Goal: Navigation & Orientation: Understand site structure

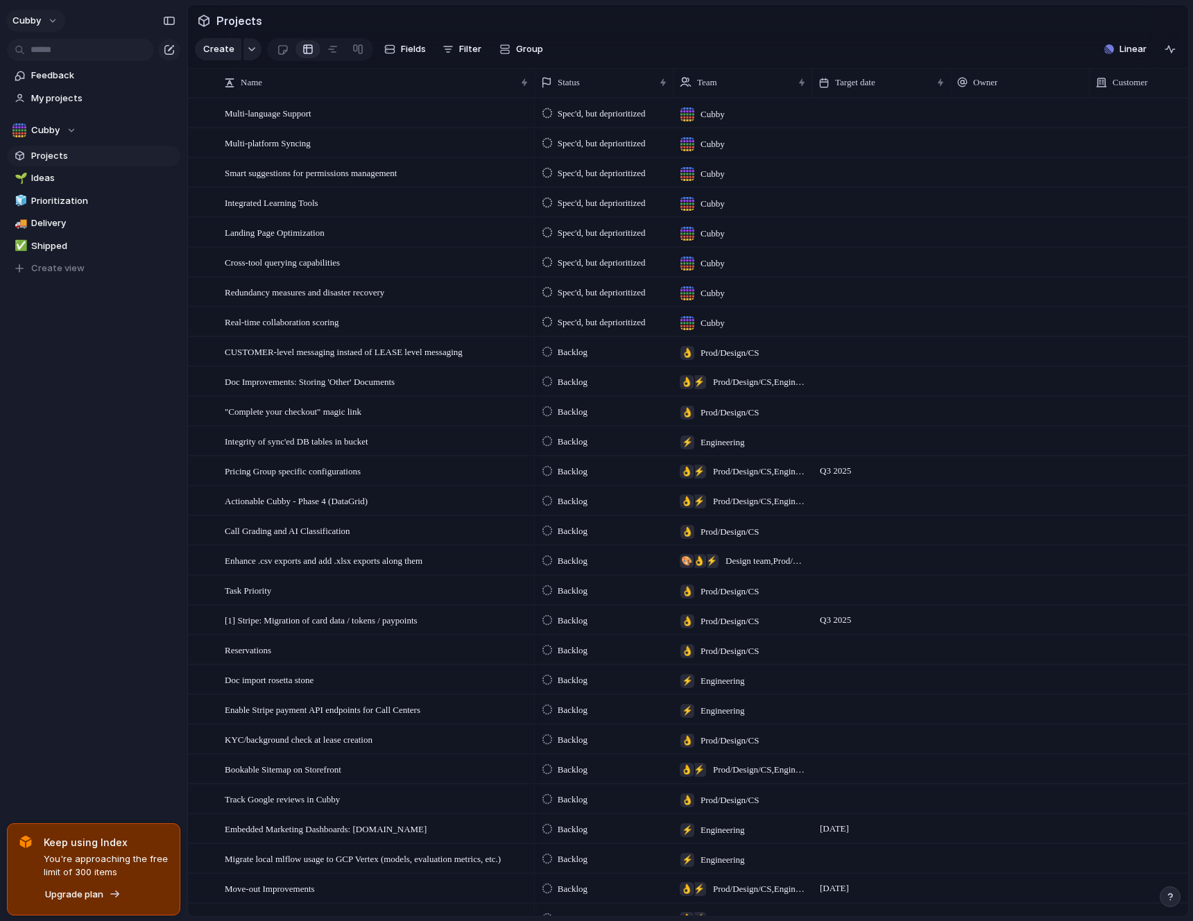
click at [48, 21] on button "Cubby" at bounding box center [35, 21] width 59 height 22
click at [51, 18] on button "Cubby" at bounding box center [35, 21] width 59 height 22
click at [43, 55] on span "Settings" at bounding box center [51, 52] width 38 height 14
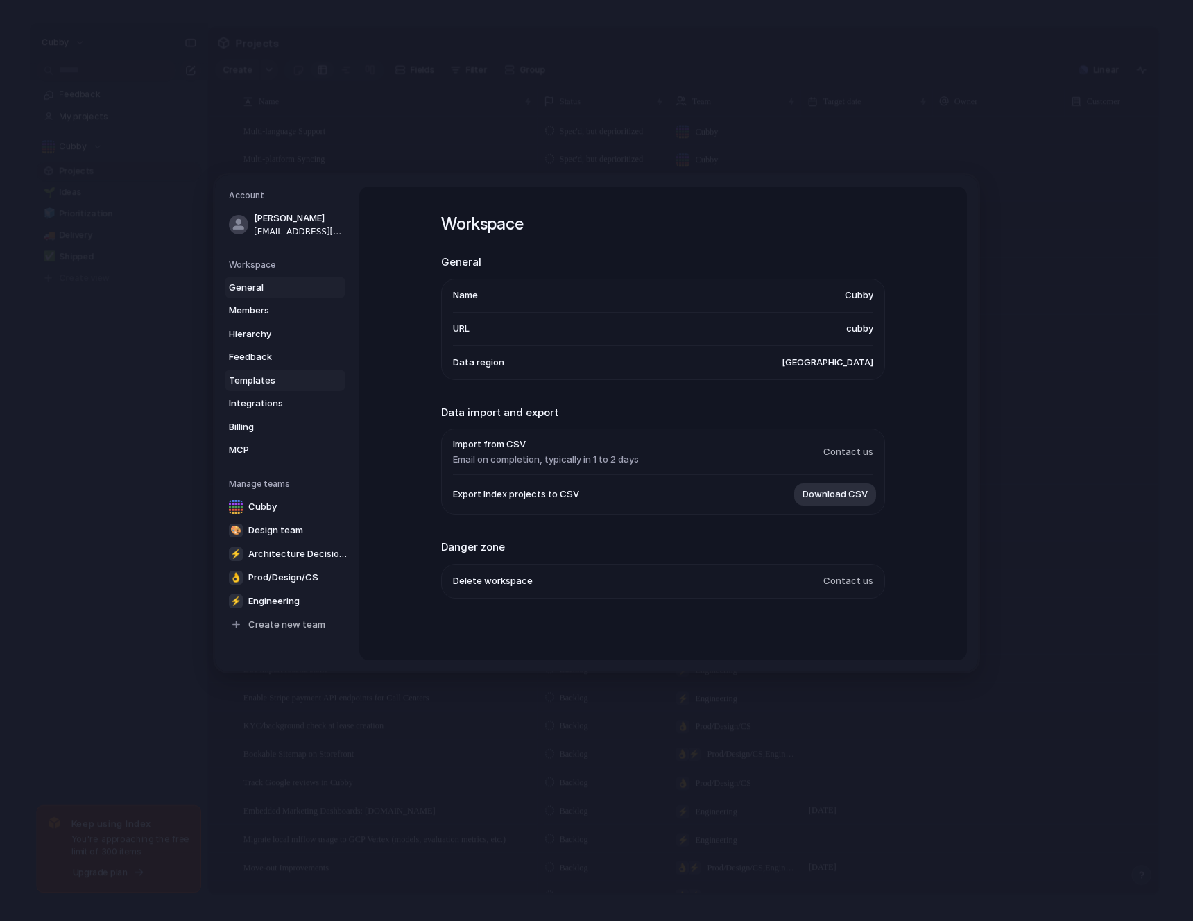
click at [268, 386] on span "Templates" at bounding box center [273, 381] width 89 height 14
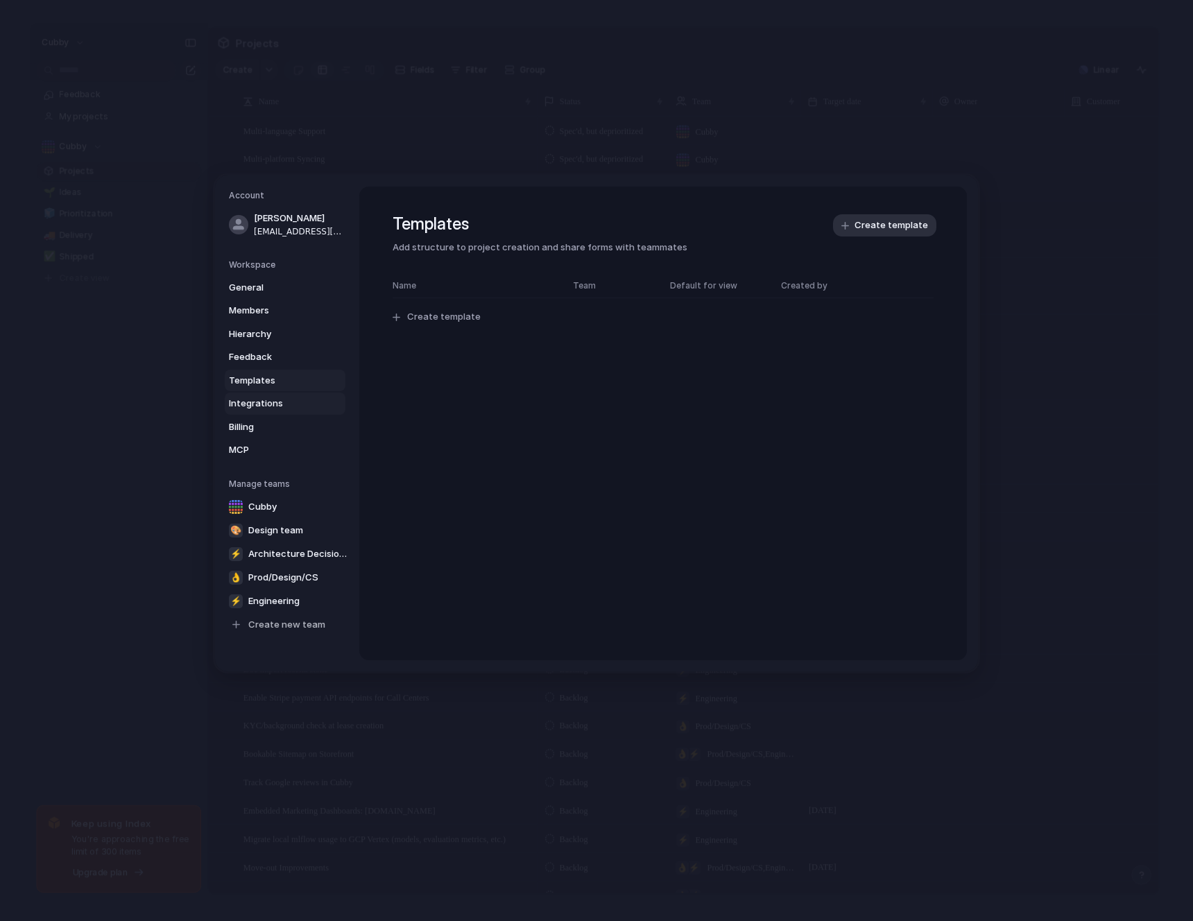
click at [264, 401] on span "Integrations" at bounding box center [273, 404] width 89 height 14
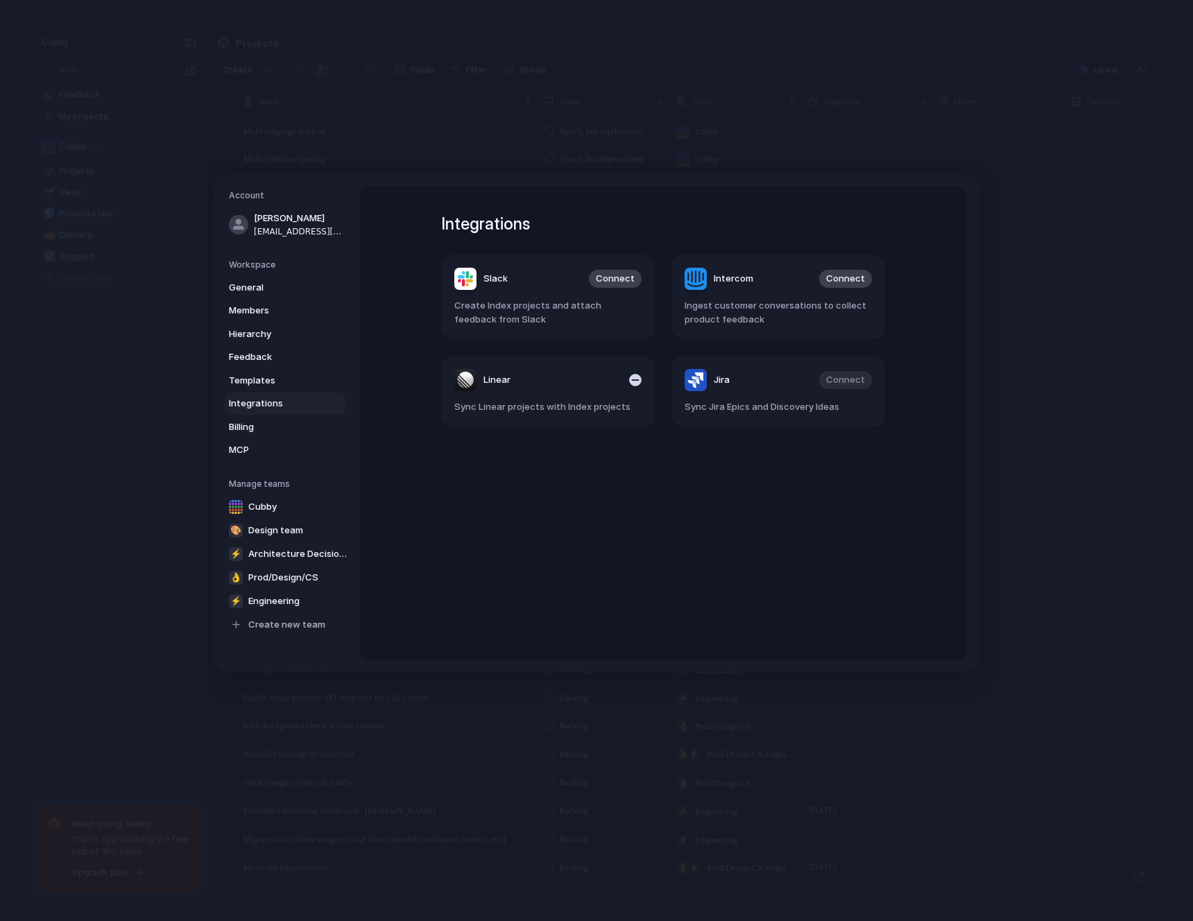
click at [633, 381] on div "button" at bounding box center [635, 380] width 12 height 12
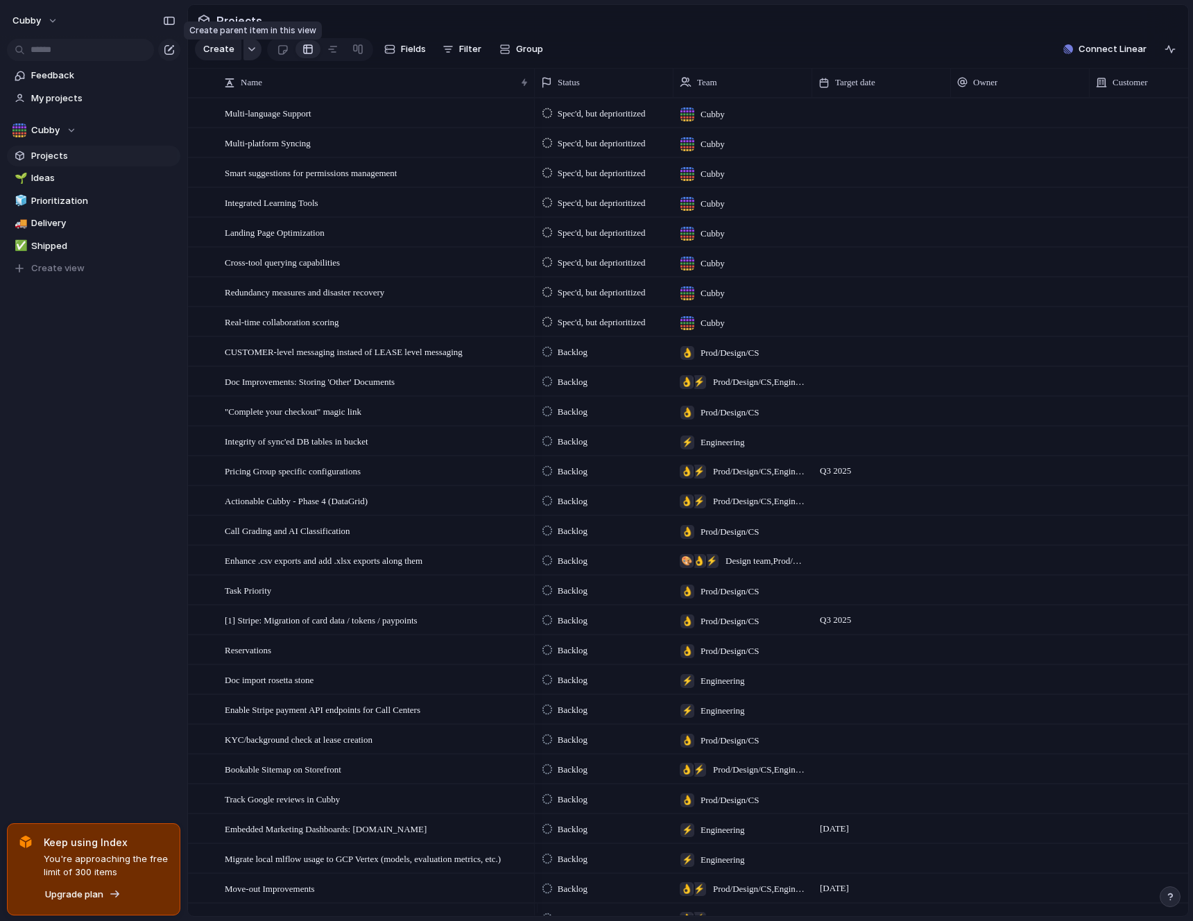
click at [252, 52] on div "button" at bounding box center [252, 49] width 10 height 6
click at [69, 130] on div "Cubby" at bounding box center [44, 130] width 64 height 14
click at [70, 130] on div "Cubby ⚡ Architecture Decision Records 🎨 Design team ⚡ Engineering 👌 Prod/Design…" at bounding box center [596, 460] width 1193 height 921
click at [44, 19] on button "Cubby" at bounding box center [35, 21] width 59 height 22
